Goal: Task Accomplishment & Management: Complete application form

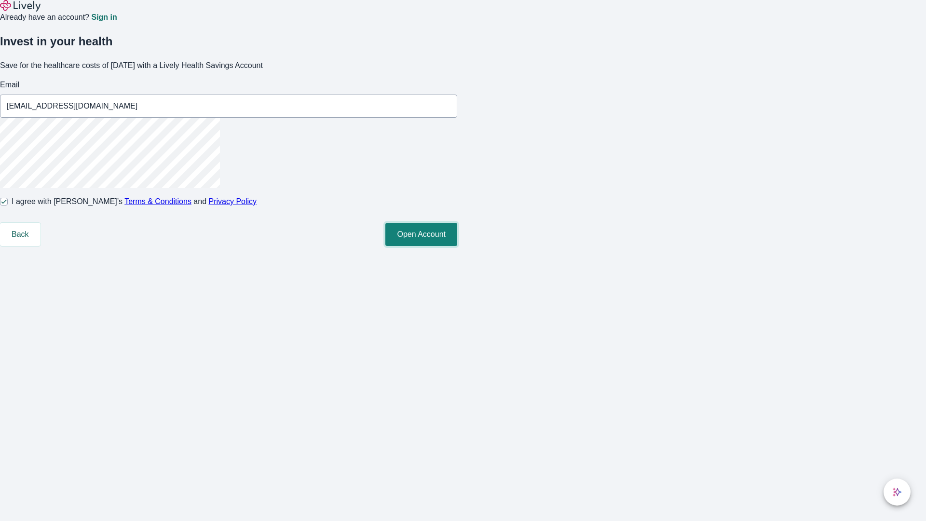
click at [457, 246] on button "Open Account" at bounding box center [421, 234] width 72 height 23
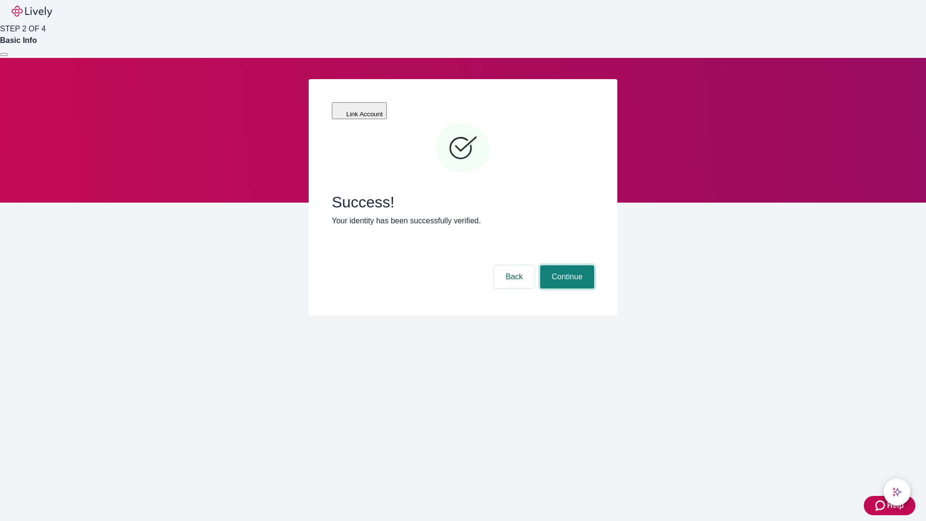
click at [565, 265] on button "Continue" at bounding box center [567, 276] width 54 height 23
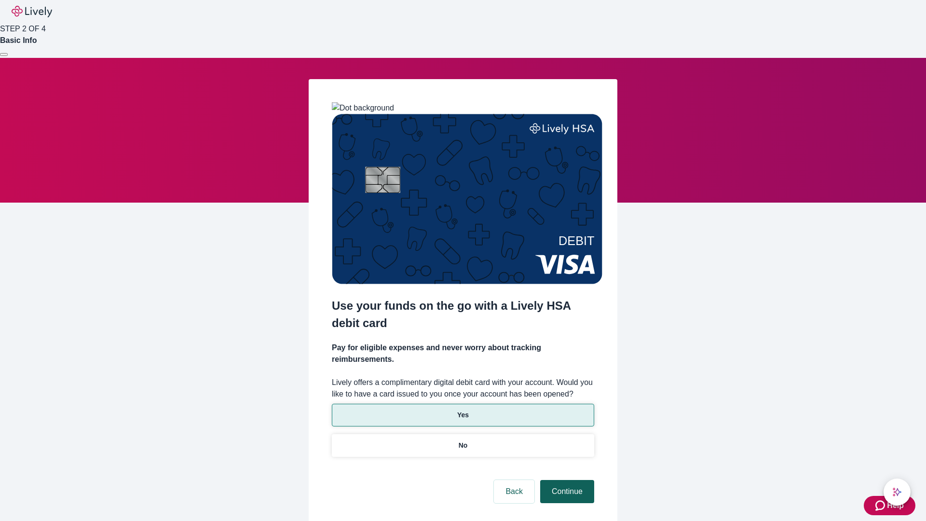
click at [462, 440] on p "No" at bounding box center [462, 445] width 9 height 10
click at [565, 480] on button "Continue" at bounding box center [567, 491] width 54 height 23
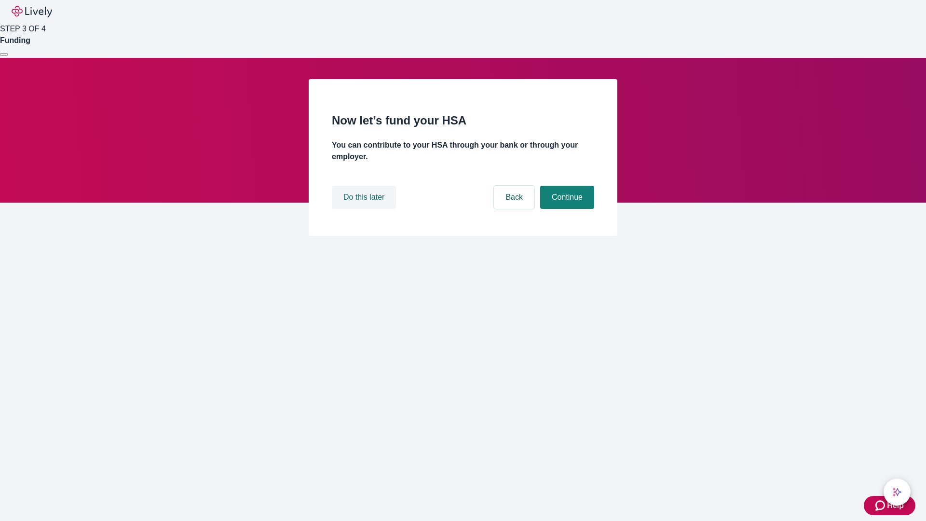
click at [365, 209] on button "Do this later" at bounding box center [364, 197] width 64 height 23
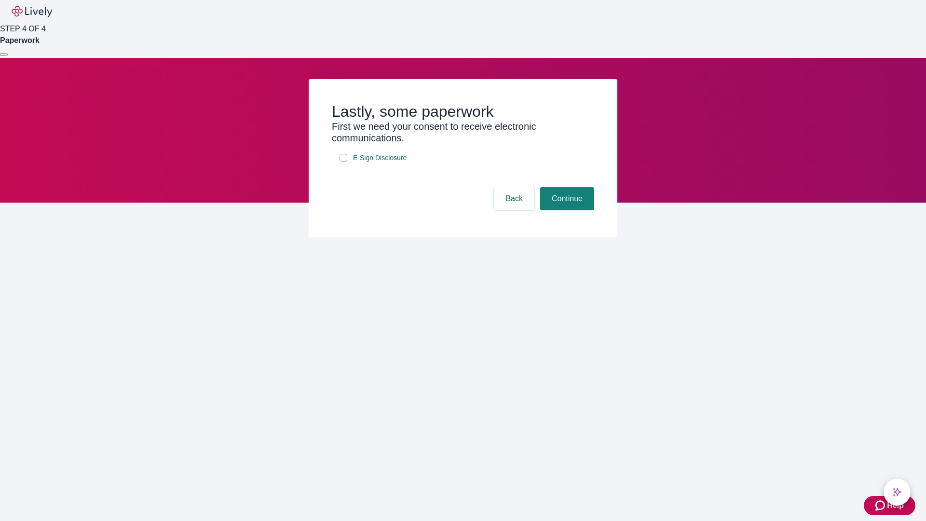
click at [343, 161] on input "E-Sign Disclosure" at bounding box center [343, 158] width 8 height 8
checkbox input "true"
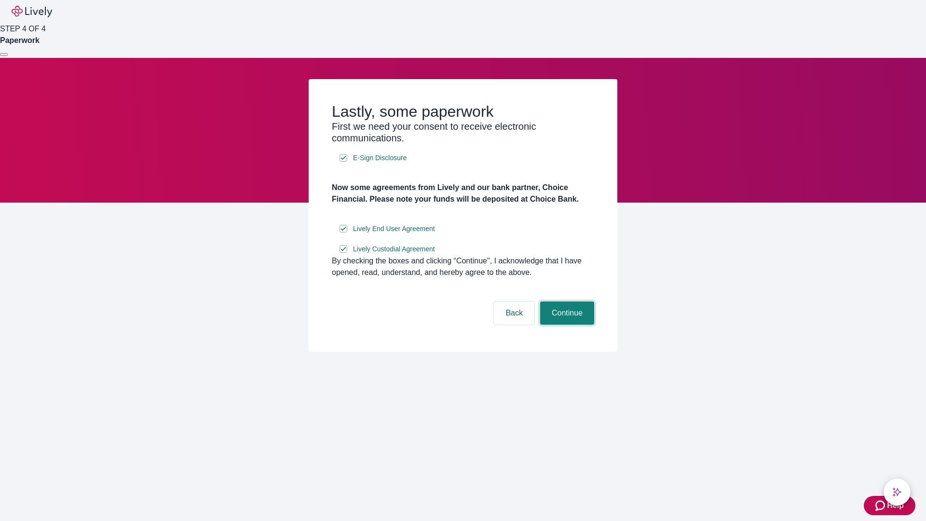
click at [565, 324] on button "Continue" at bounding box center [567, 312] width 54 height 23
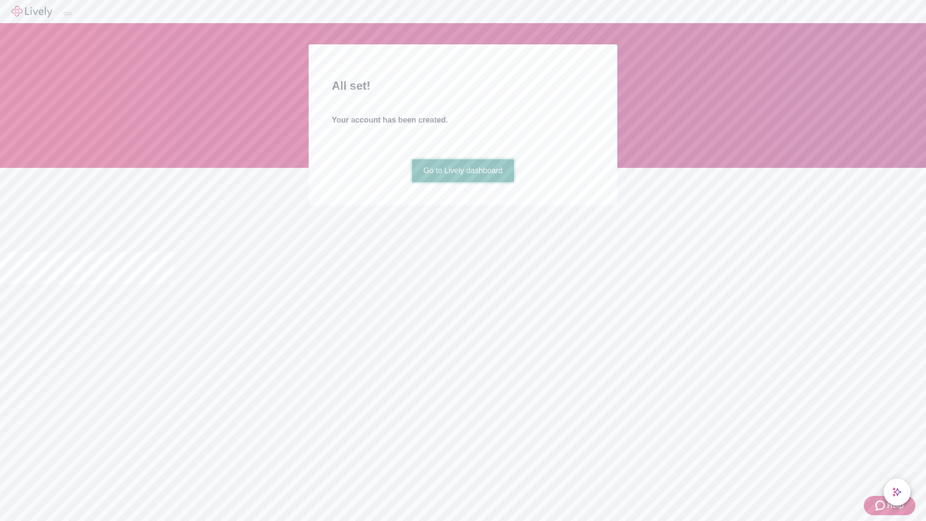
click at [462, 182] on link "Go to Lively dashboard" at bounding box center [463, 170] width 103 height 23
